Goal: Task Accomplishment & Management: Manage account settings

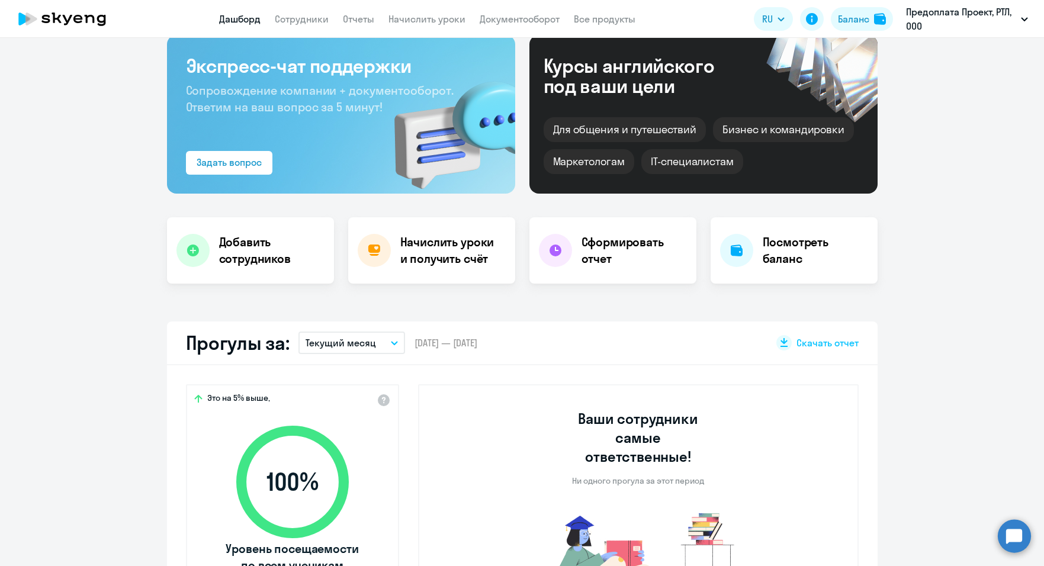
scroll to position [59, 0]
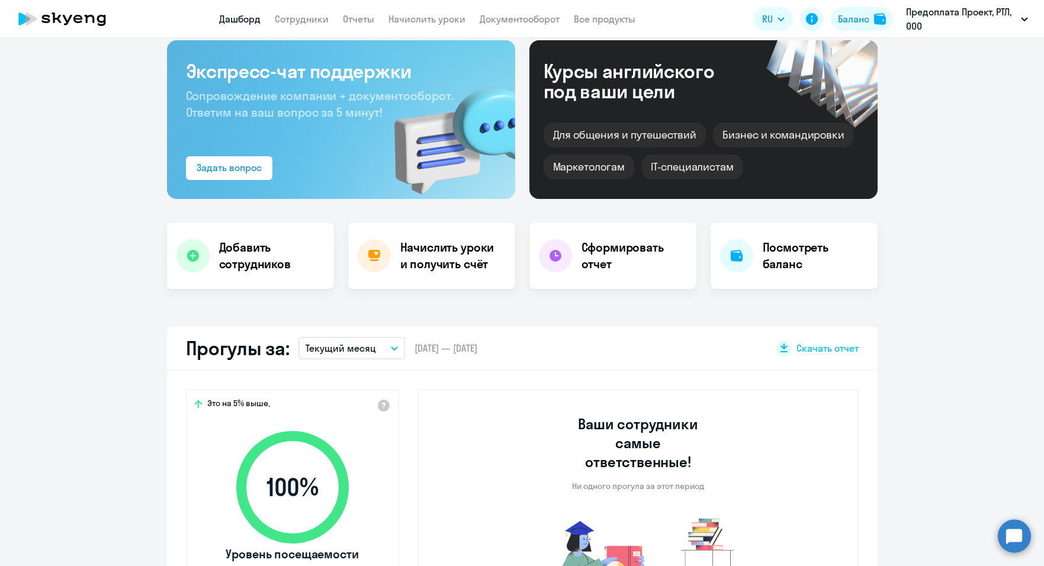
select select "30"
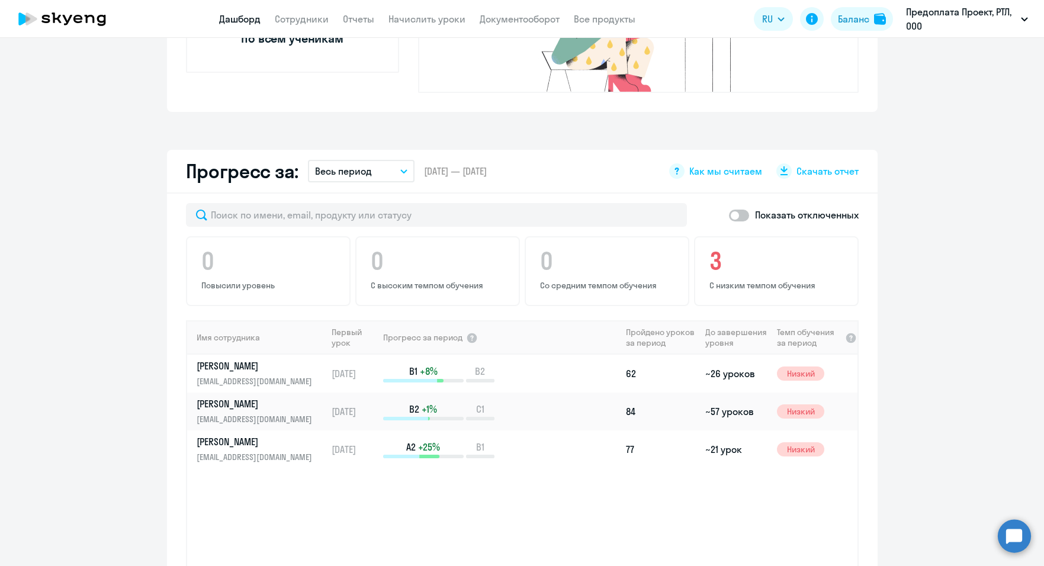
scroll to position [592, 0]
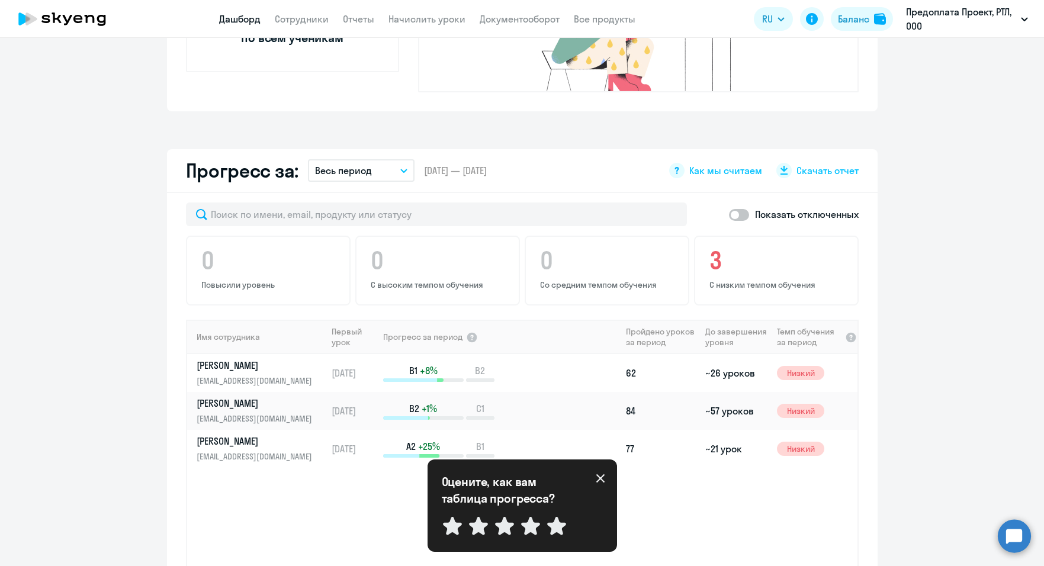
click at [597, 479] on icon at bounding box center [599, 478] width 9 height 9
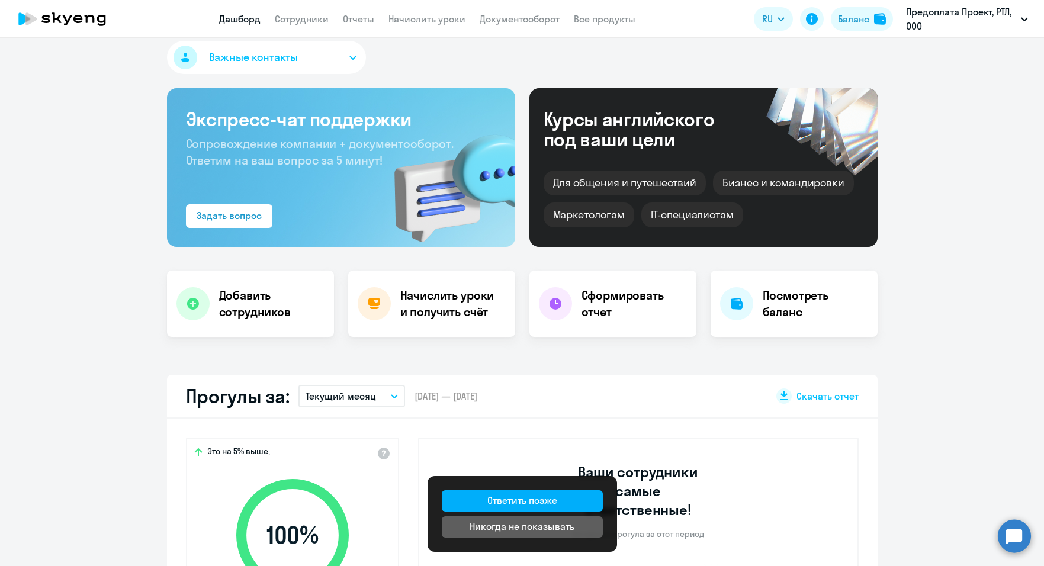
scroll to position [0, 0]
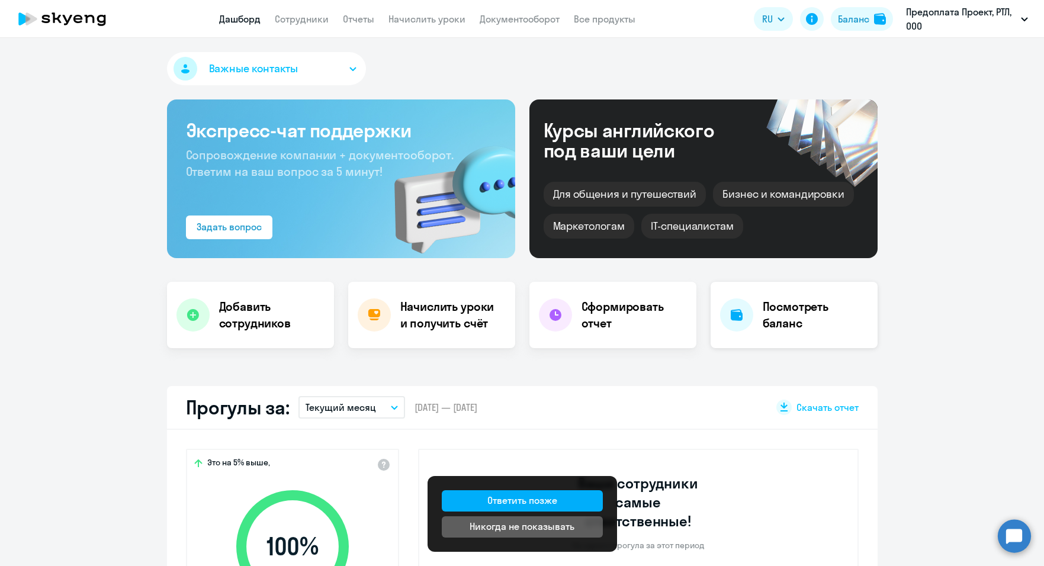
click at [787, 315] on h4 "Посмотреть баланс" at bounding box center [814, 314] width 105 height 33
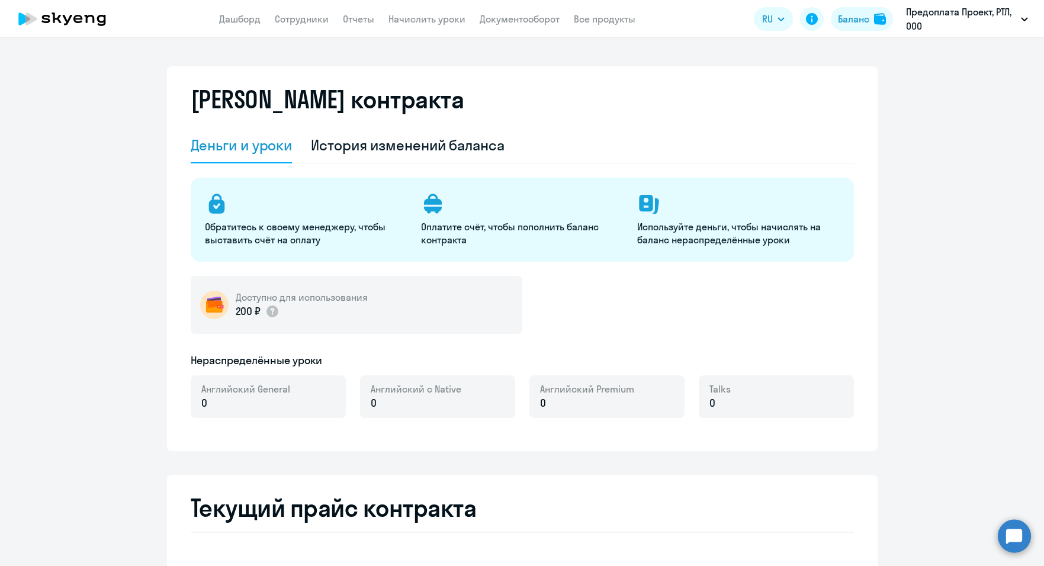
select select "english_adult_not_native_speaker"
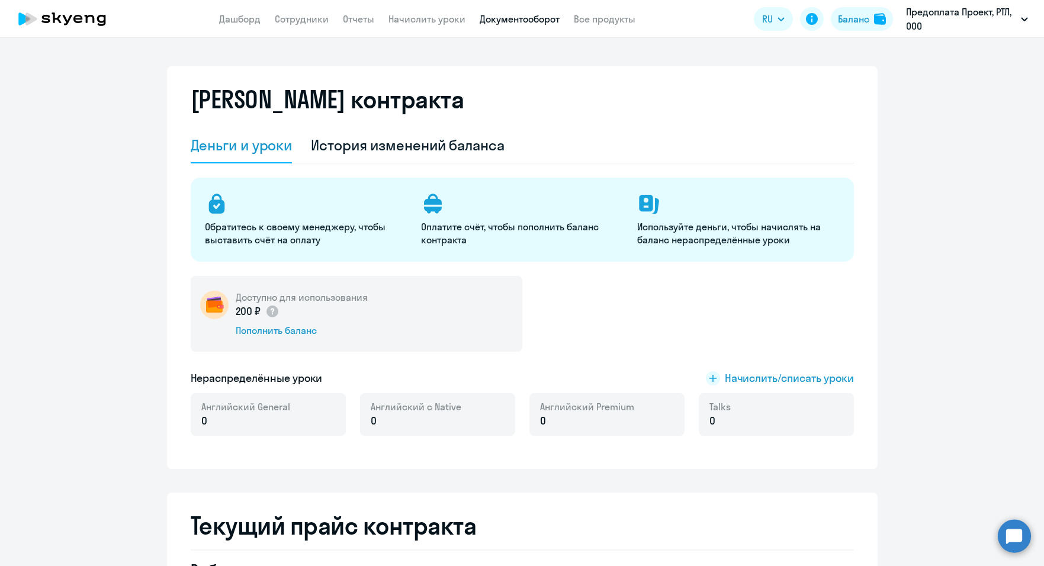
click at [528, 20] on link "Документооборот" at bounding box center [519, 19] width 80 height 12
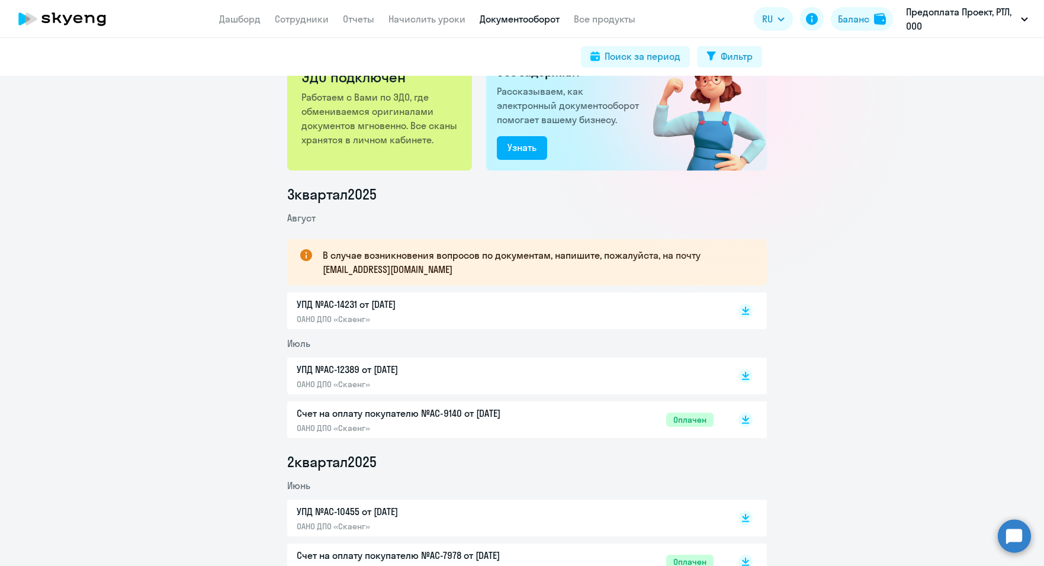
scroll to position [59, 0]
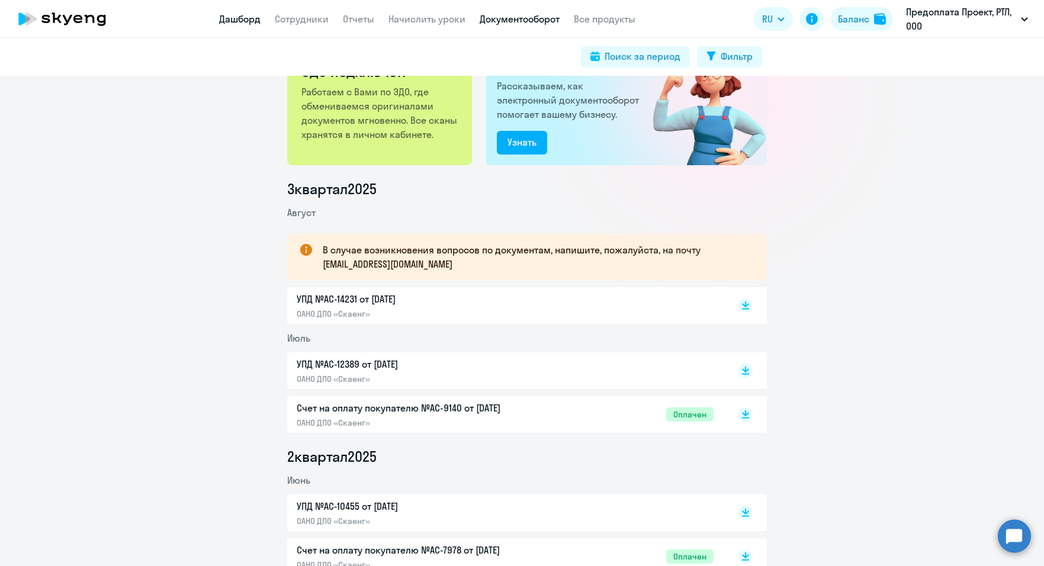
click at [233, 20] on link "Дашборд" at bounding box center [239, 19] width 41 height 12
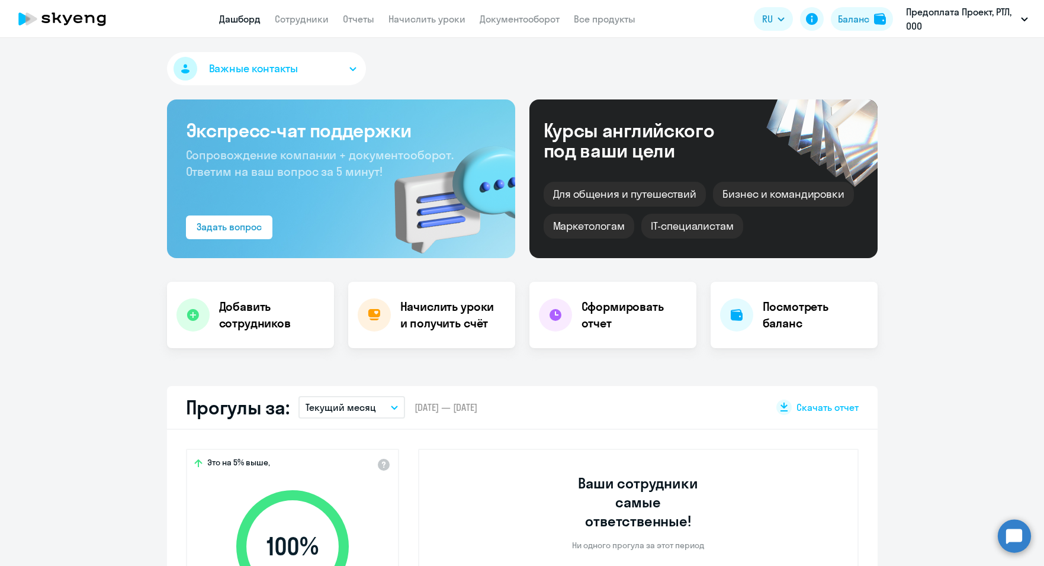
select select "30"
click at [440, 326] on h4 "Начислить уроки и получить счёт" at bounding box center [451, 314] width 103 height 33
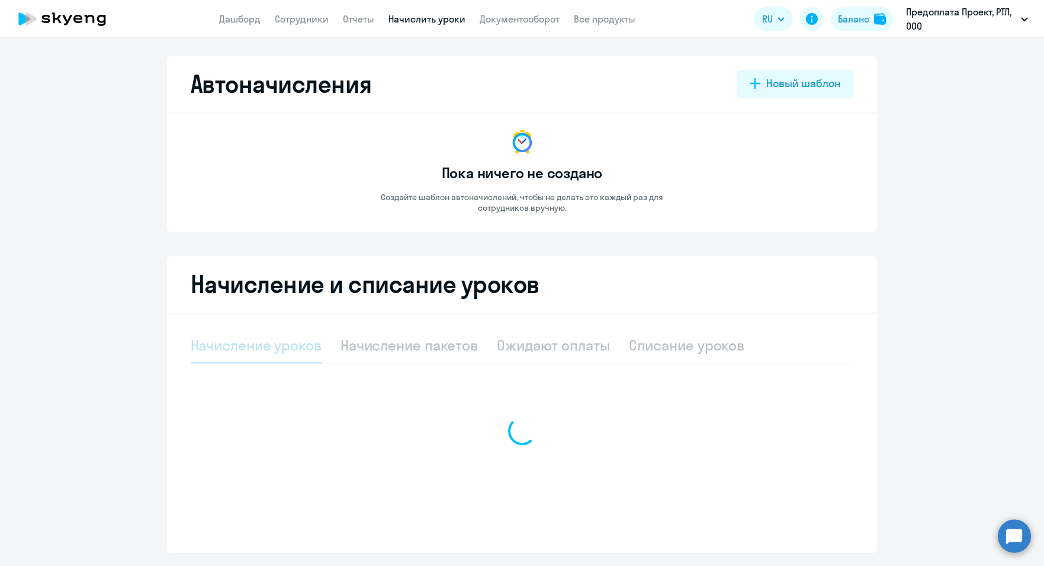
select select "10"
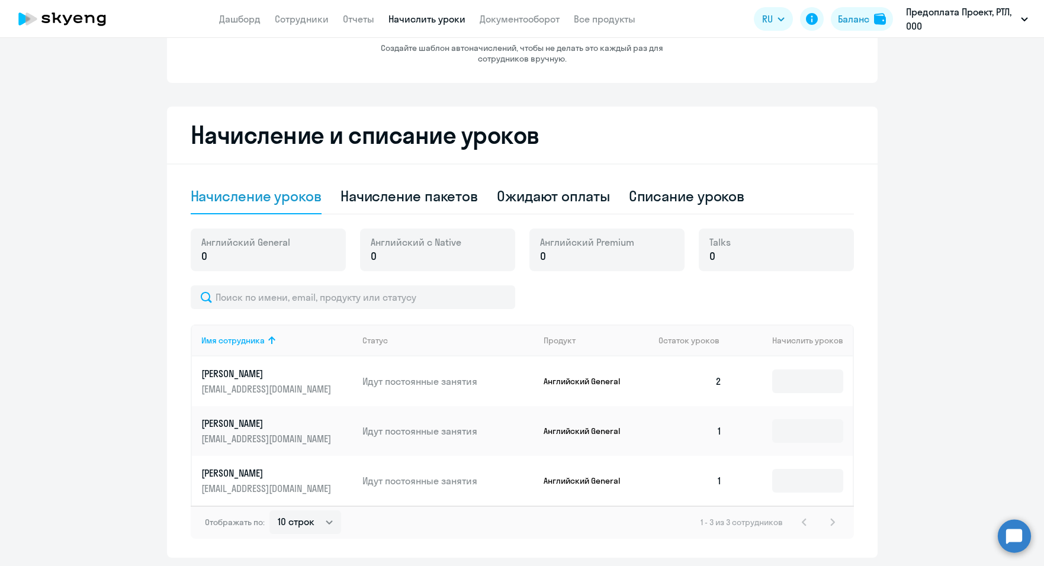
scroll to position [188, 0]
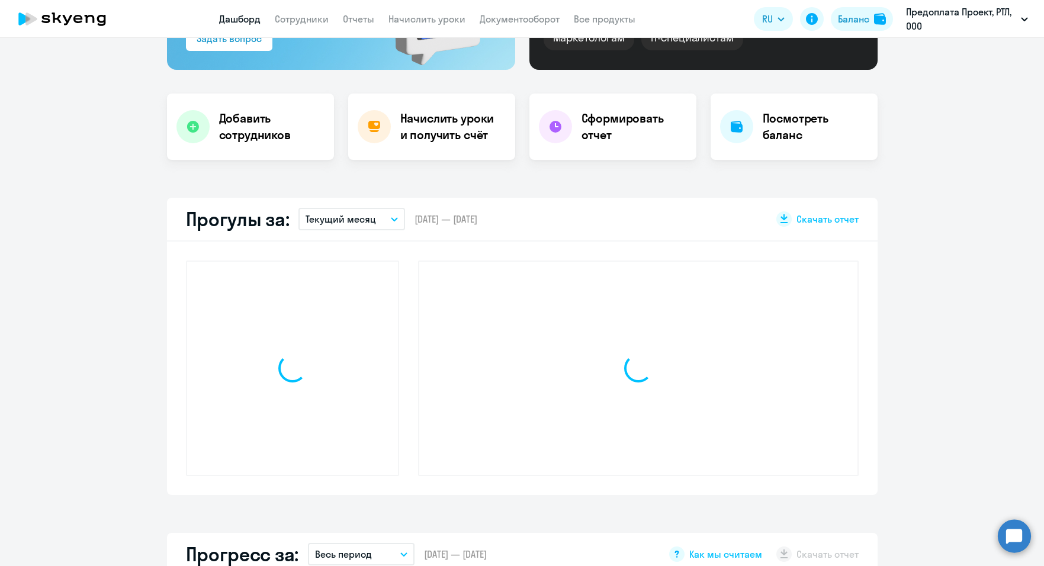
scroll to position [271, 0]
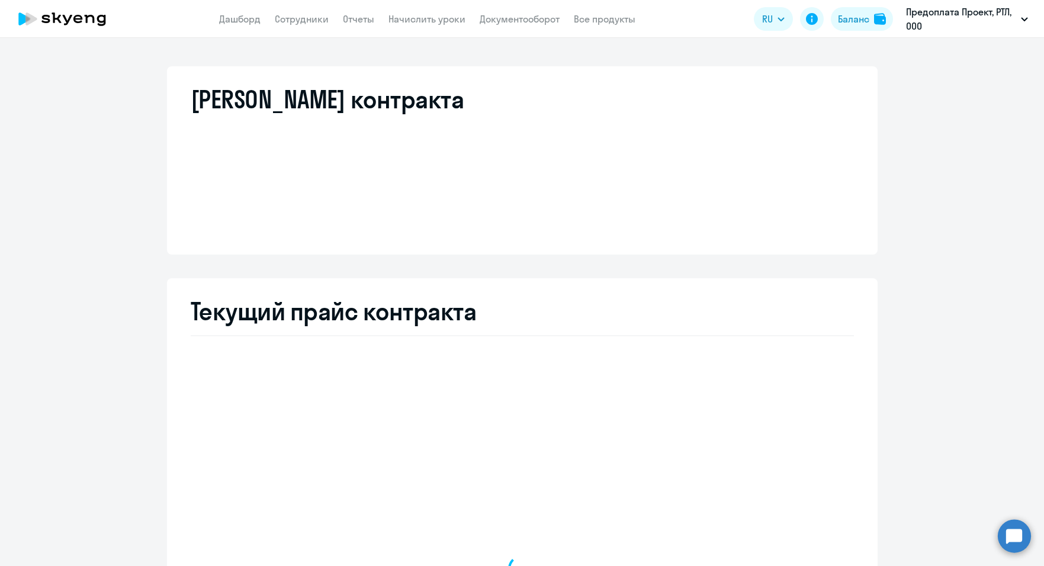
select select "english_adult_not_native_speaker"
